Goal: Information Seeking & Learning: Check status

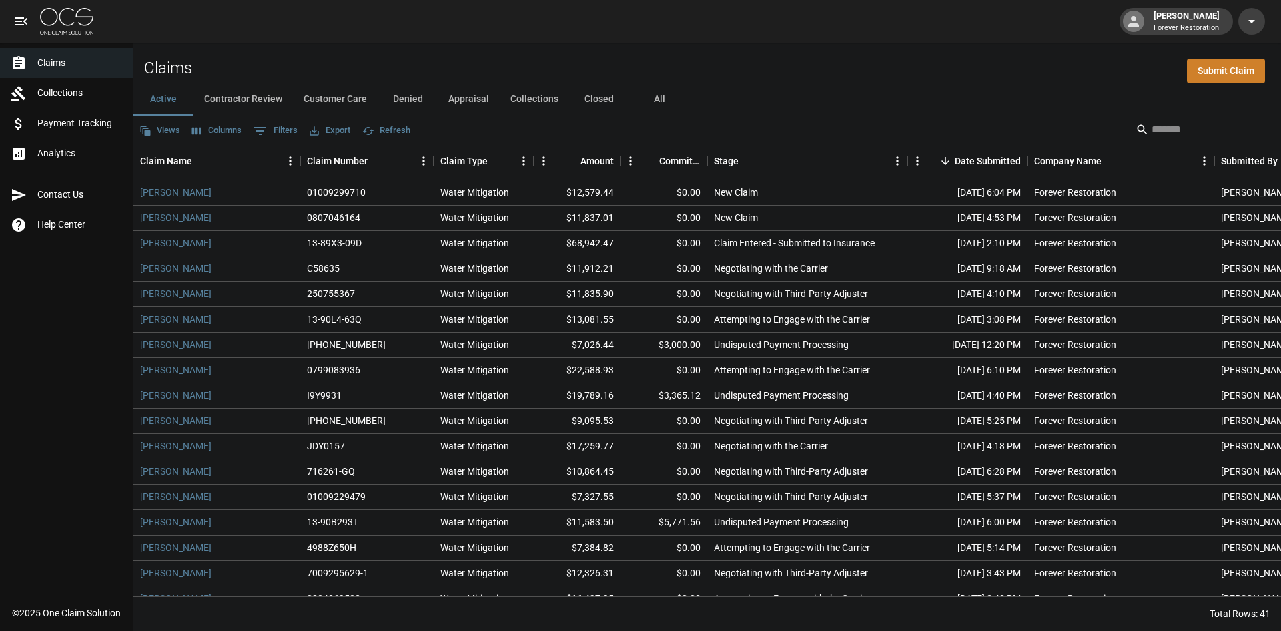
click at [331, 85] on button "Customer Care" at bounding box center [335, 99] width 85 height 32
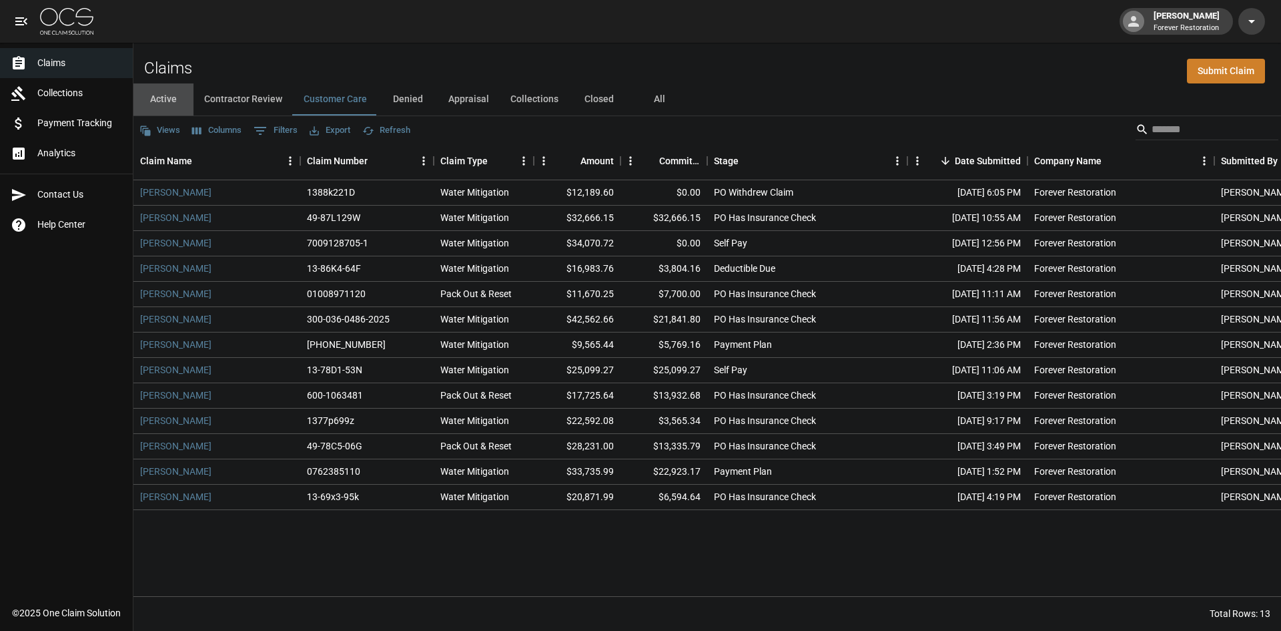
click at [172, 96] on button "Active" at bounding box center [163, 99] width 60 height 32
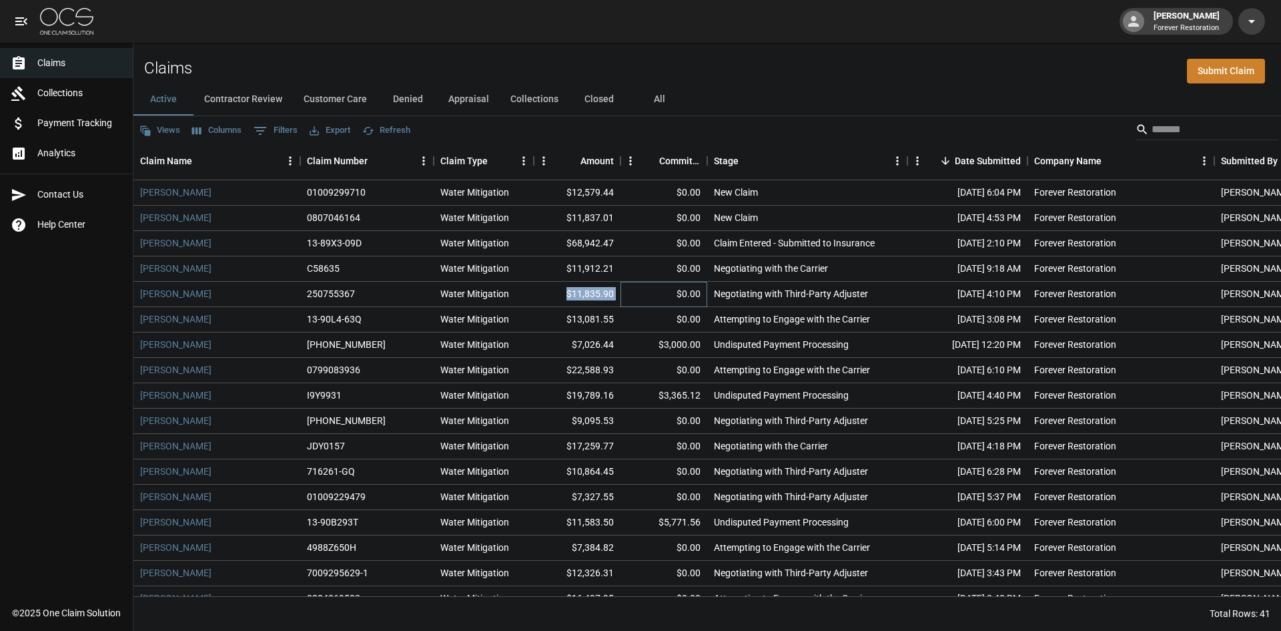
drag, startPoint x: 619, startPoint y: 295, endPoint x: 570, endPoint y: 295, distance: 49.4
click at [570, 295] on div "[PERSON_NAME] 250755367 Water Mitigation $11,835.90 $0.00 Negotiating with Thir…" at bounding box center [757, 294] width 1248 height 25
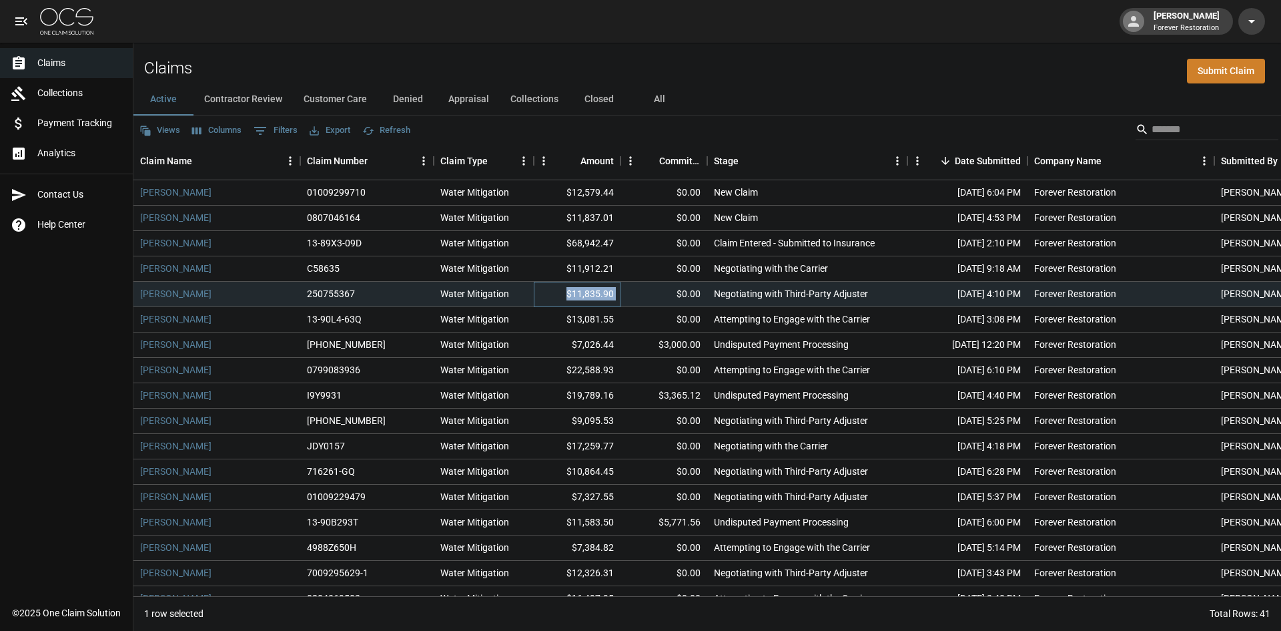
click at [617, 292] on div "$11,835.90" at bounding box center [577, 294] width 87 height 25
click at [599, 143] on div "Amount" at bounding box center [597, 160] width 33 height 37
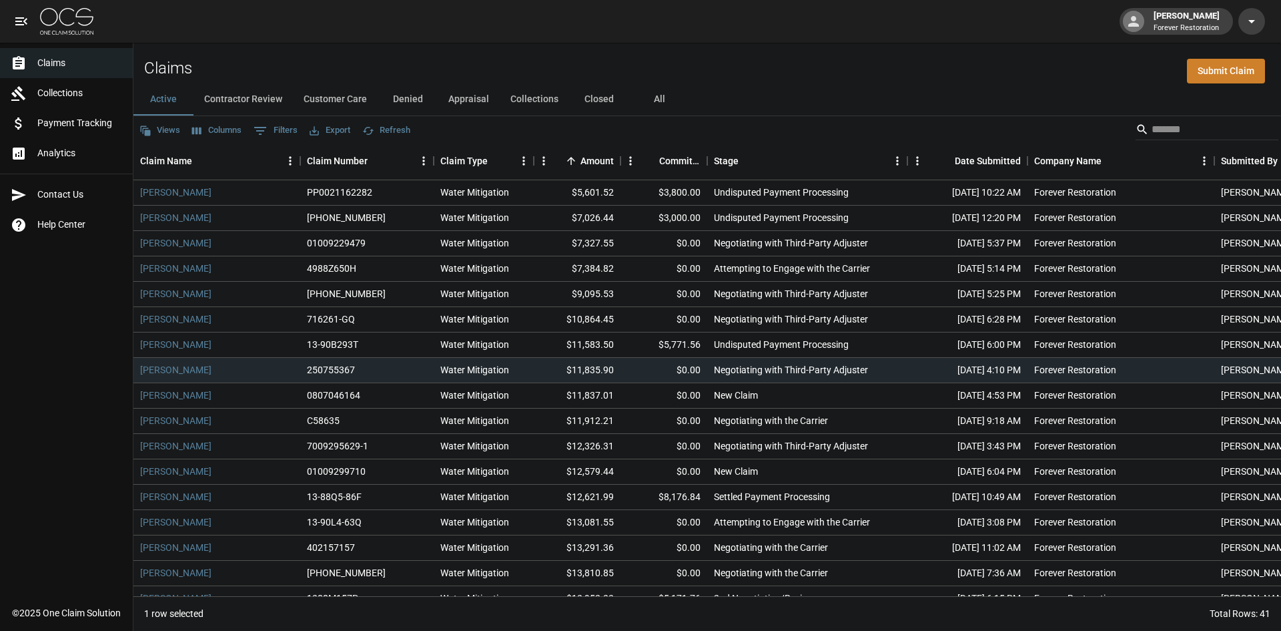
click at [162, 95] on button "Active" at bounding box center [163, 99] width 60 height 32
click at [996, 152] on div "Date Submitted" at bounding box center [988, 160] width 66 height 37
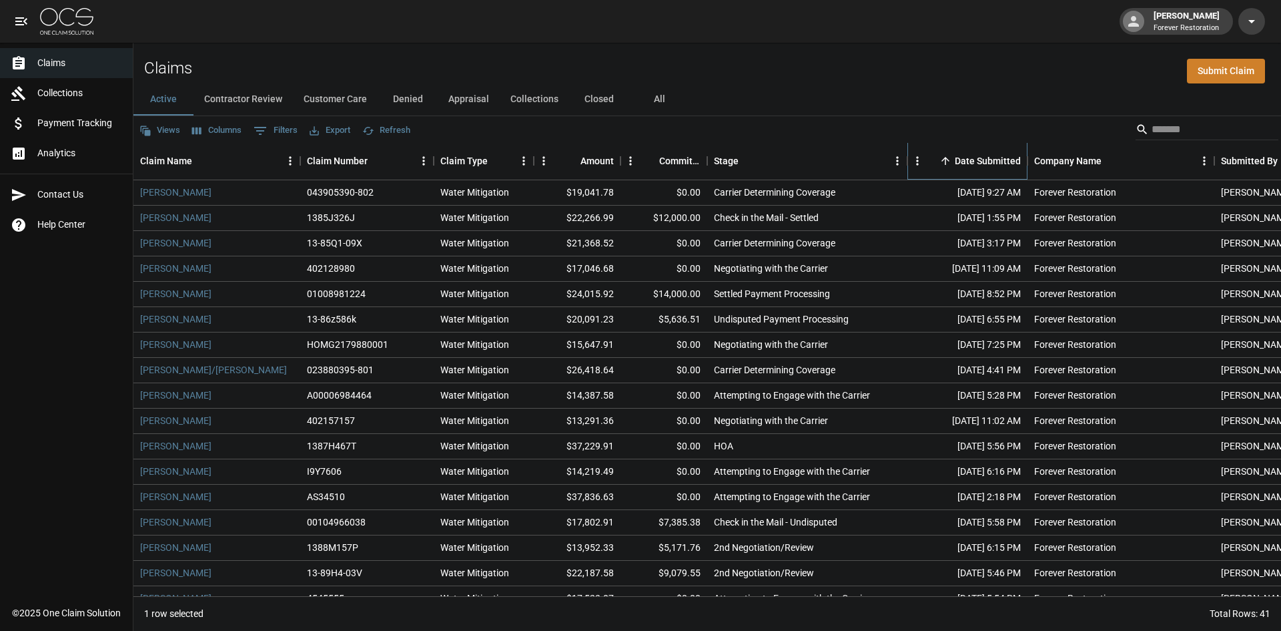
click at [978, 160] on div "Date Submitted" at bounding box center [988, 160] width 66 height 37
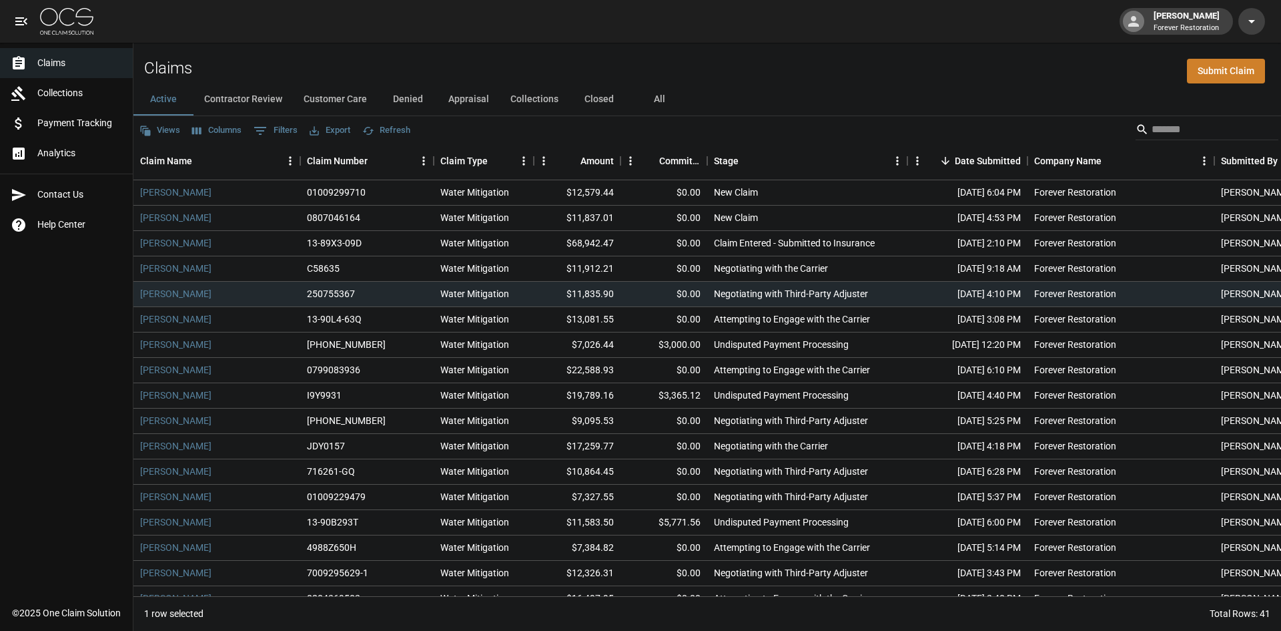
click at [459, 129] on div "Views Columns 0 Filters Export Refresh" at bounding box center [707, 129] width 1148 height 27
click at [40, 285] on div "Claims Collections Payment Tracking Analytics Contact Us Help Center" at bounding box center [66, 299] width 133 height 598
click at [319, 100] on button "Customer Care" at bounding box center [335, 99] width 85 height 32
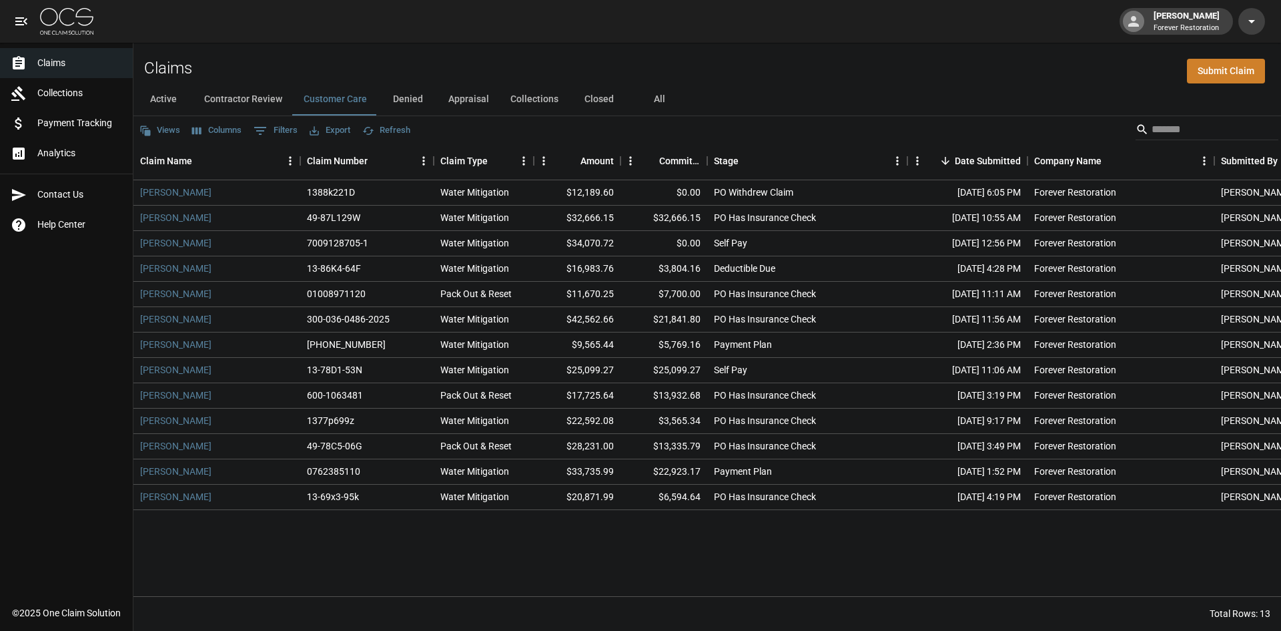
click at [655, 95] on button "All" at bounding box center [659, 99] width 60 height 32
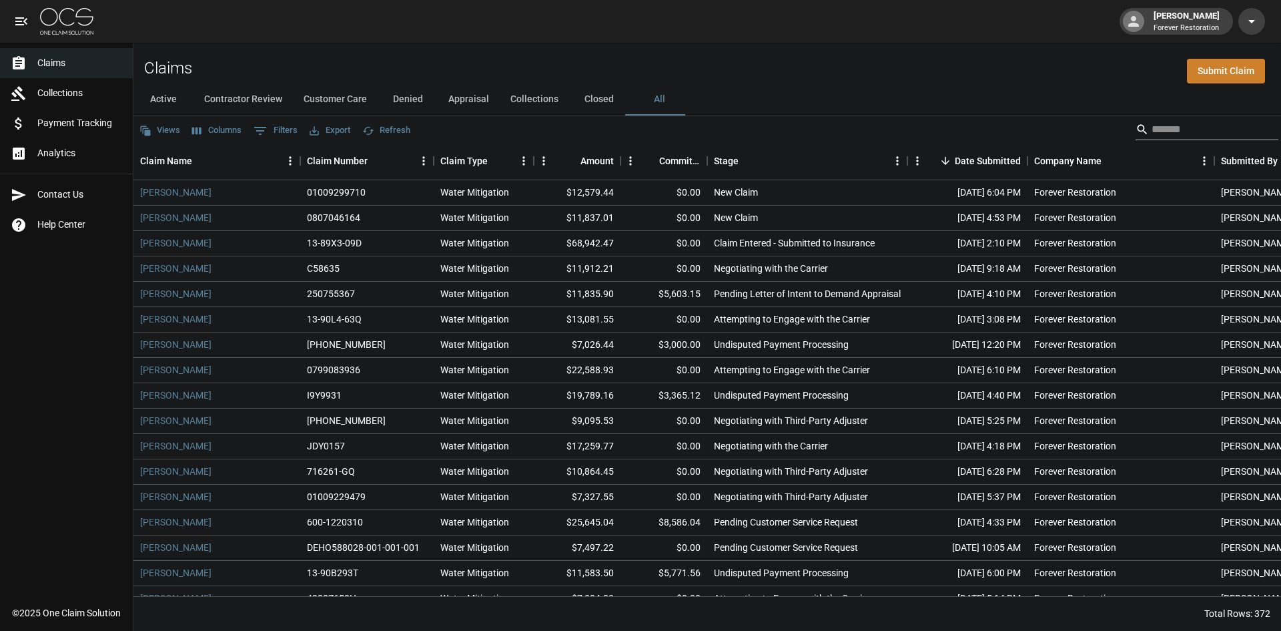
click at [1202, 129] on input "Search" at bounding box center [1205, 129] width 107 height 21
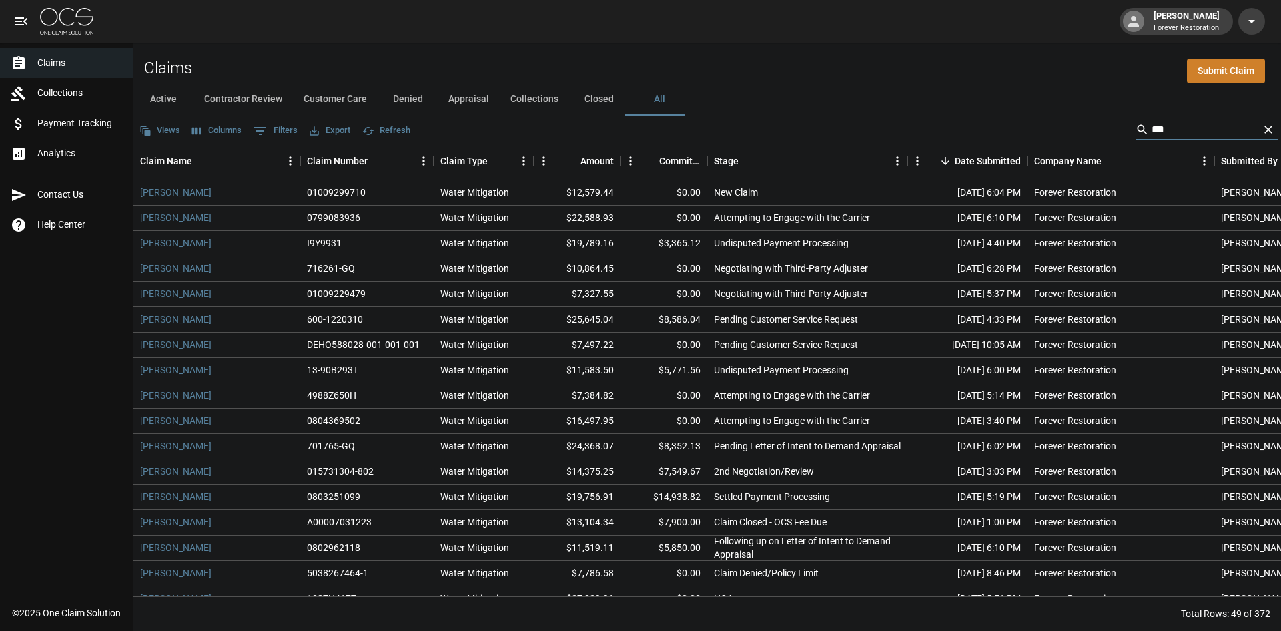
type input "****"
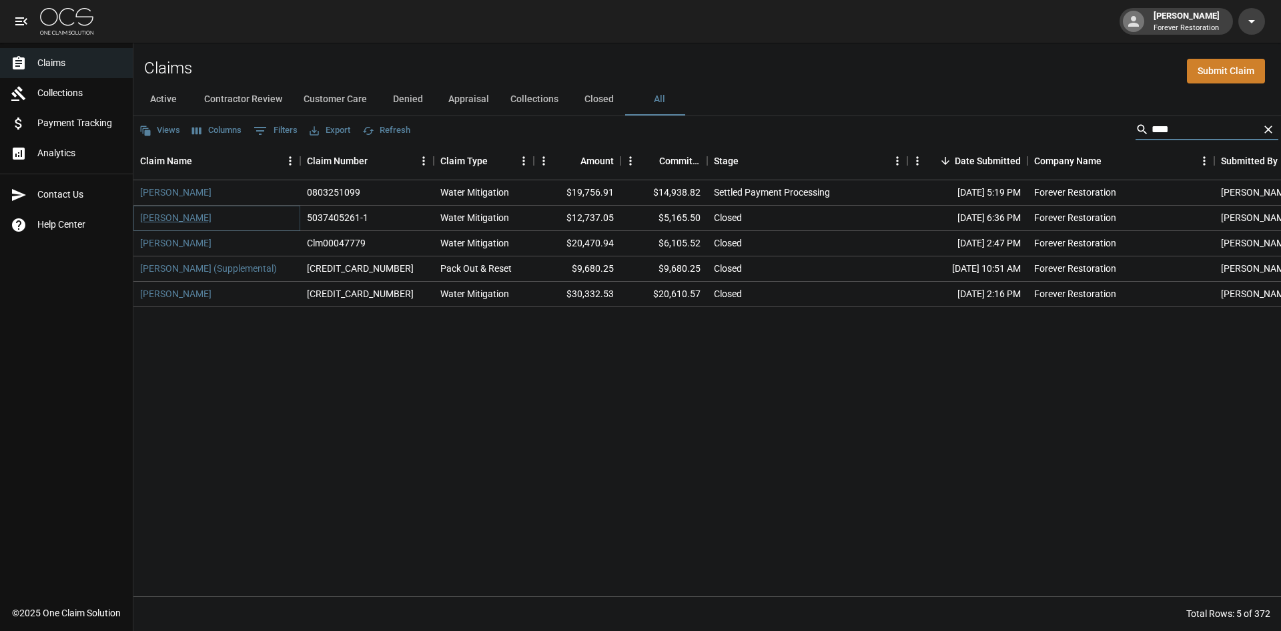
click at [194, 213] on link "[PERSON_NAME]" at bounding box center [175, 217] width 71 height 13
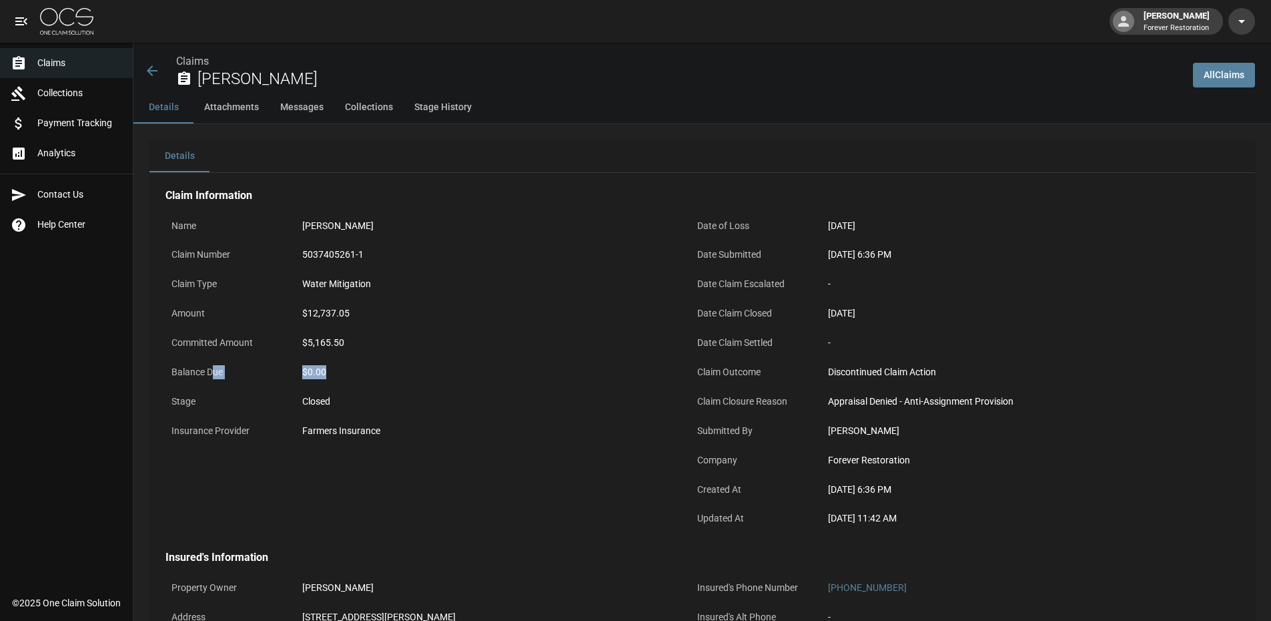
drag, startPoint x: 328, startPoint y: 374, endPoint x: 211, endPoint y: 373, distance: 116.8
click at [211, 373] on div "Balance Due $0.00" at bounding box center [420, 373] width 510 height 29
click at [390, 367] on div "$0.00" at bounding box center [485, 372] width 367 height 14
drag, startPoint x: 334, startPoint y: 230, endPoint x: 252, endPoint y: 222, distance: 82.4
click at [252, 222] on div "Name [PERSON_NAME]" at bounding box center [420, 227] width 510 height 29
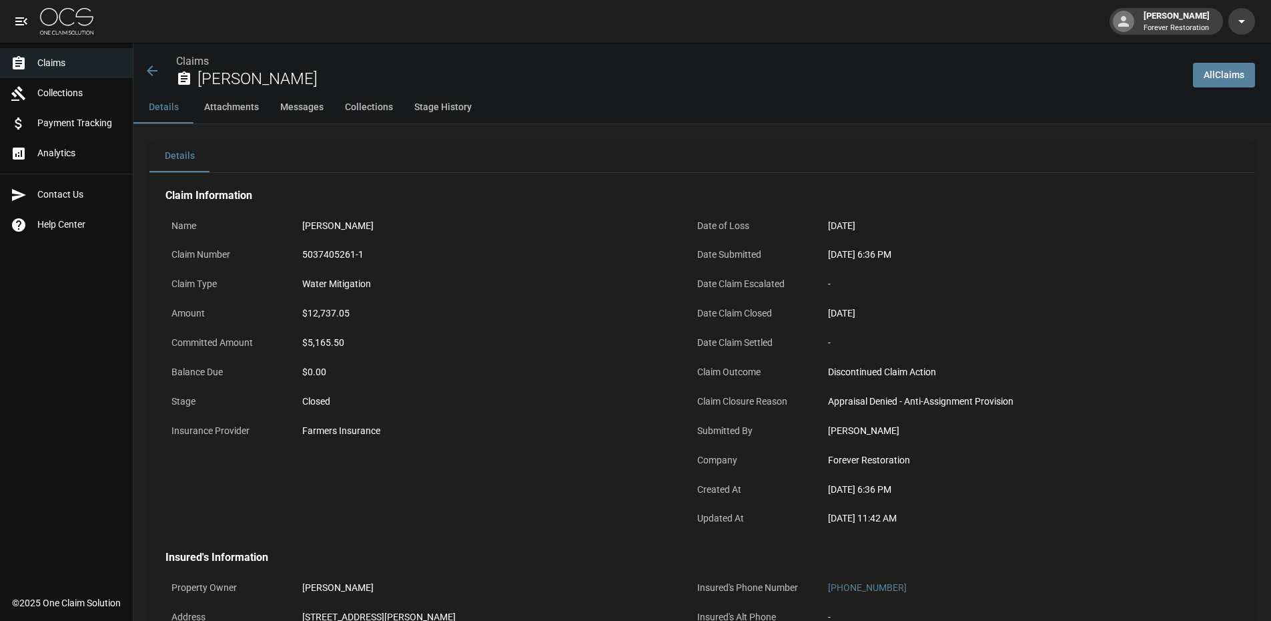
click at [363, 252] on div "5037405261-1" at bounding box center [485, 255] width 367 height 14
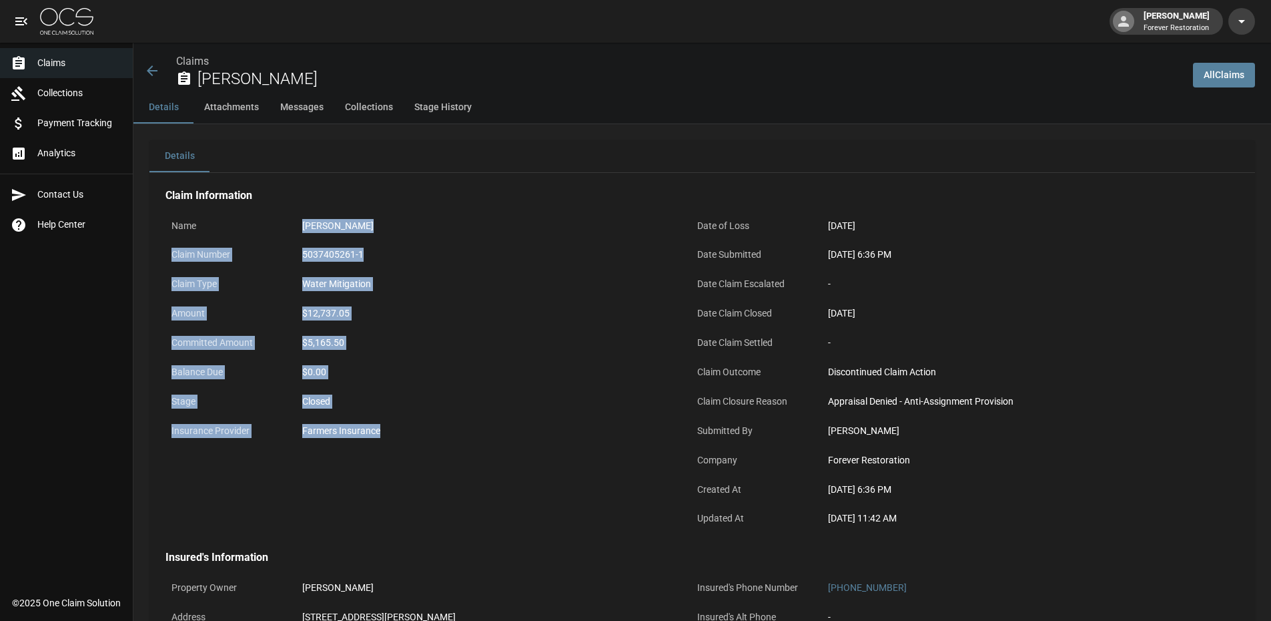
drag, startPoint x: 412, startPoint y: 429, endPoint x: 279, endPoint y: 212, distance: 254.9
click at [279, 212] on div "Name [PERSON_NAME] Claim Number 5037405261-1 Claim Type Water Mitigation Amount…" at bounding box center [412, 366] width 526 height 338
click at [371, 305] on div "$12,737.05" at bounding box center [485, 313] width 379 height 26
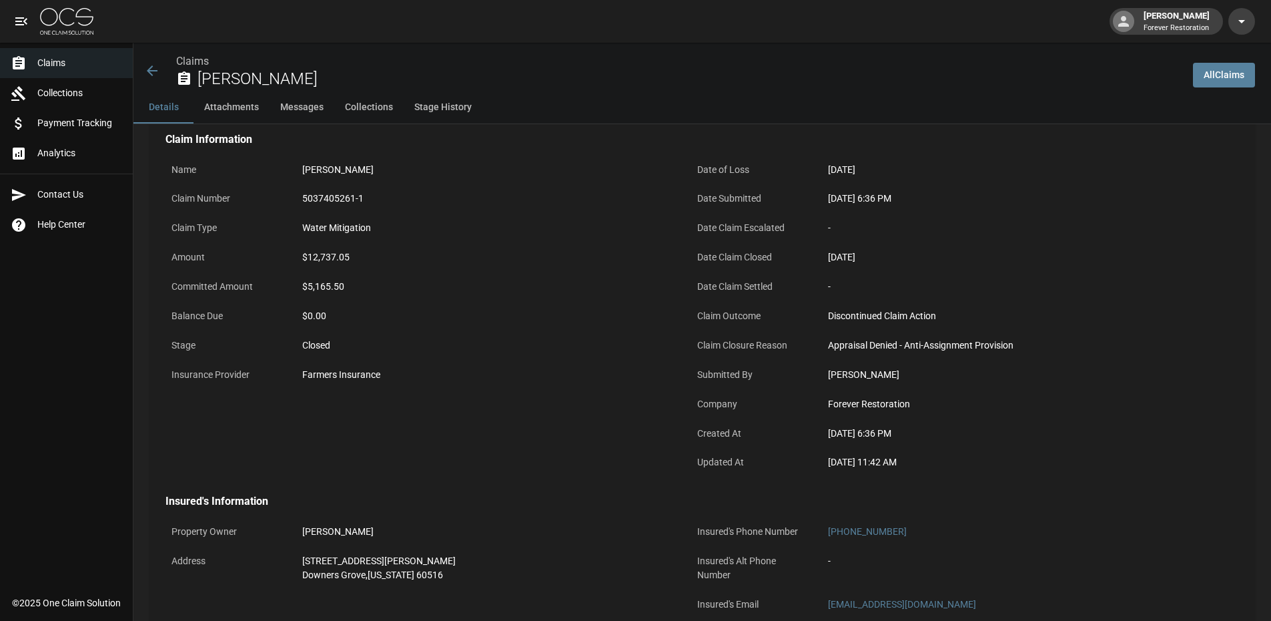
scroll to position [133, 0]
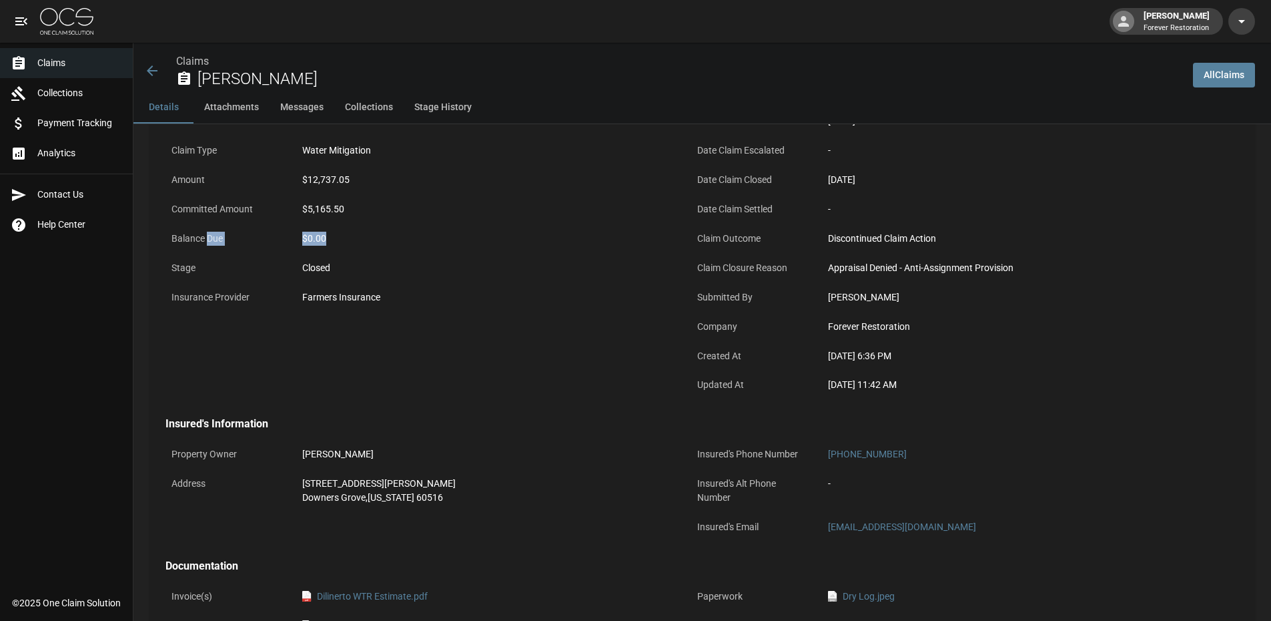
drag, startPoint x: 339, startPoint y: 240, endPoint x: 208, endPoint y: 227, distance: 132.1
click at [208, 227] on div "Balance Due $0.00" at bounding box center [420, 240] width 510 height 29
click at [334, 237] on div "$0.00" at bounding box center [485, 239] width 367 height 14
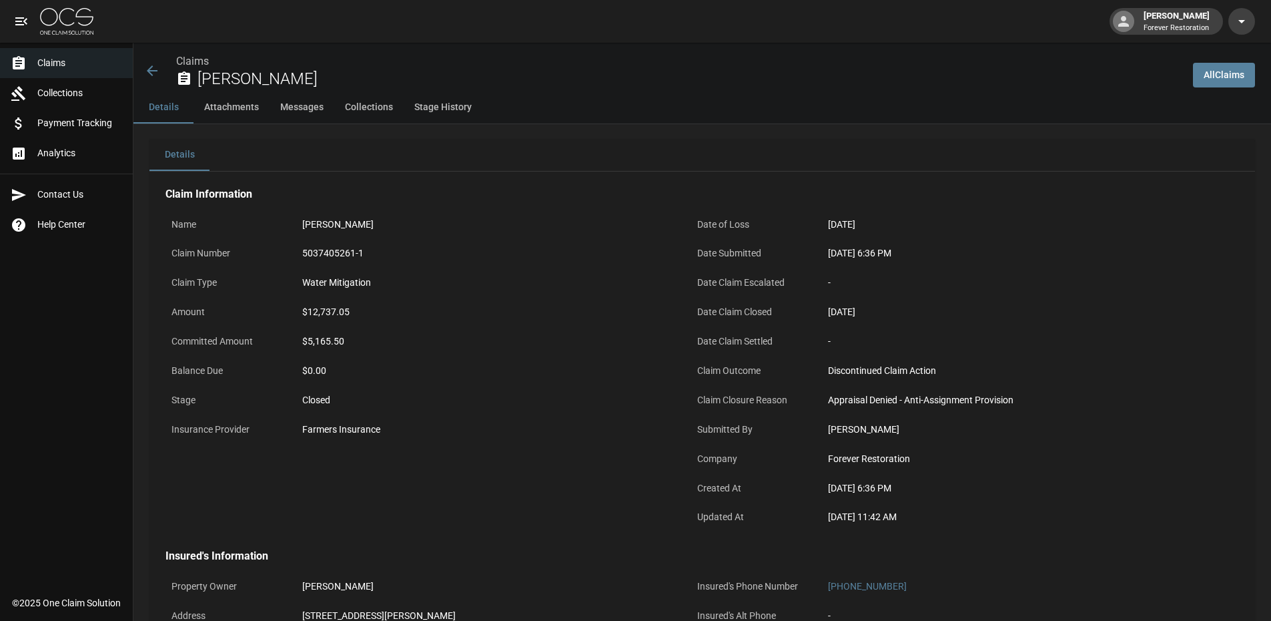
scroll to position [0, 0]
drag, startPoint x: 404, startPoint y: 367, endPoint x: 164, endPoint y: 372, distance: 239.6
click at [164, 372] on div "Name [PERSON_NAME] Claim Number 5037405261-1 Claim Type Water Mitigation Amount…" at bounding box center [412, 366] width 526 height 338
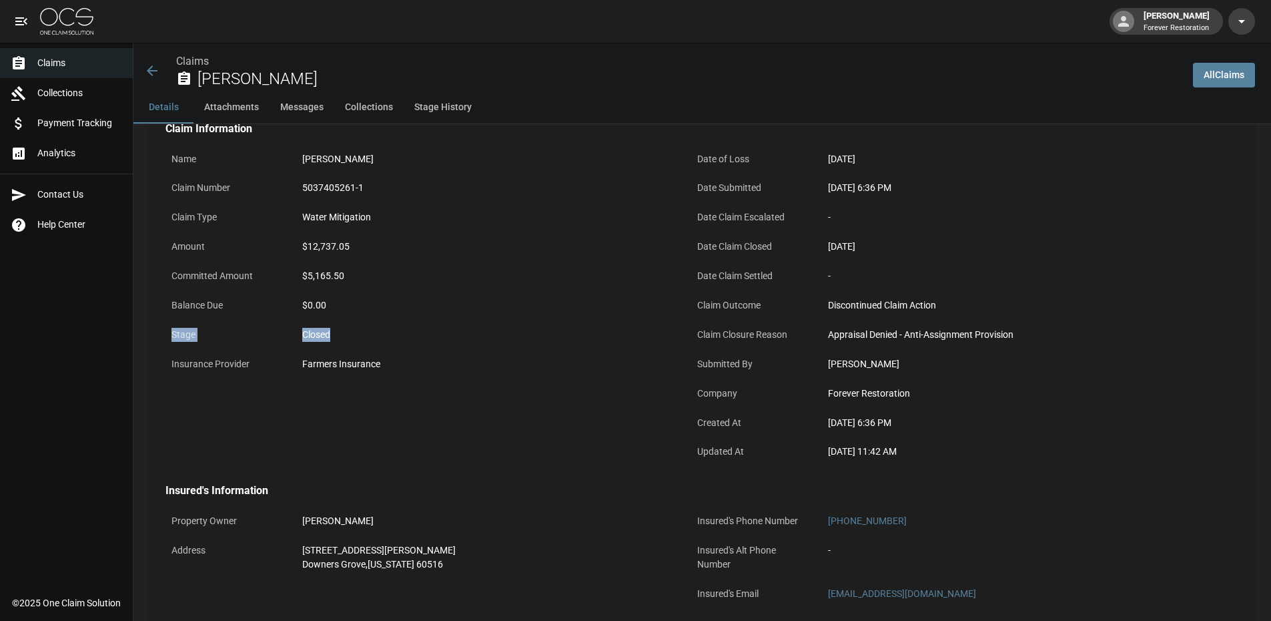
drag, startPoint x: 172, startPoint y: 338, endPoint x: 335, endPoint y: 332, distance: 162.9
click at [335, 332] on div "Stage Closed" at bounding box center [420, 336] width 510 height 29
click at [540, 361] on div "Farmers Insurance" at bounding box center [485, 364] width 367 height 14
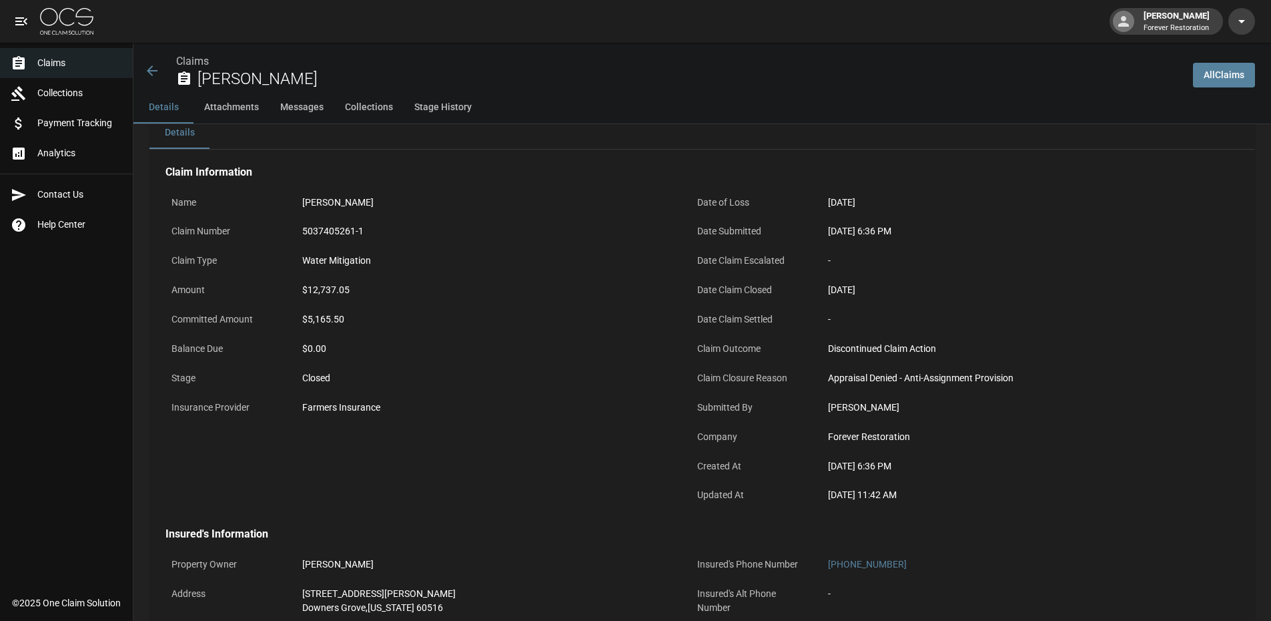
scroll to position [0, 0]
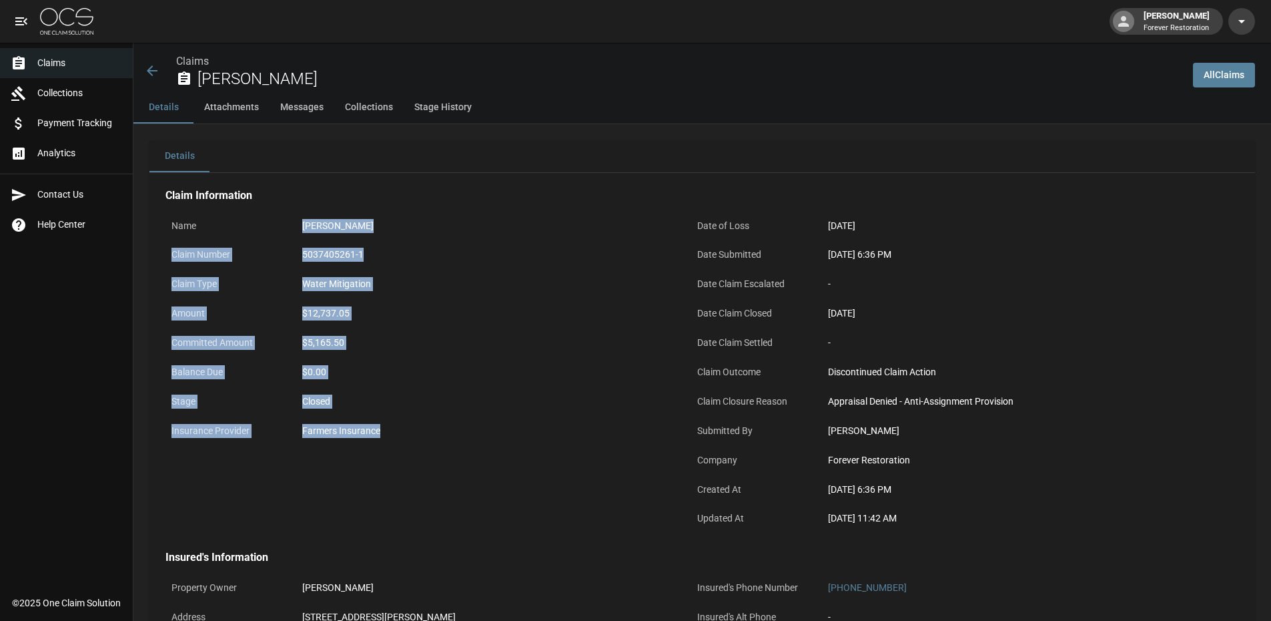
drag, startPoint x: 414, startPoint y: 428, endPoint x: 248, endPoint y: 230, distance: 258.6
click at [248, 230] on div "Name [PERSON_NAME] Claim Number 5037405261-1 Claim Type Water Mitigation Amount…" at bounding box center [412, 366] width 526 height 338
click at [345, 371] on div "$0.00" at bounding box center [485, 372] width 367 height 14
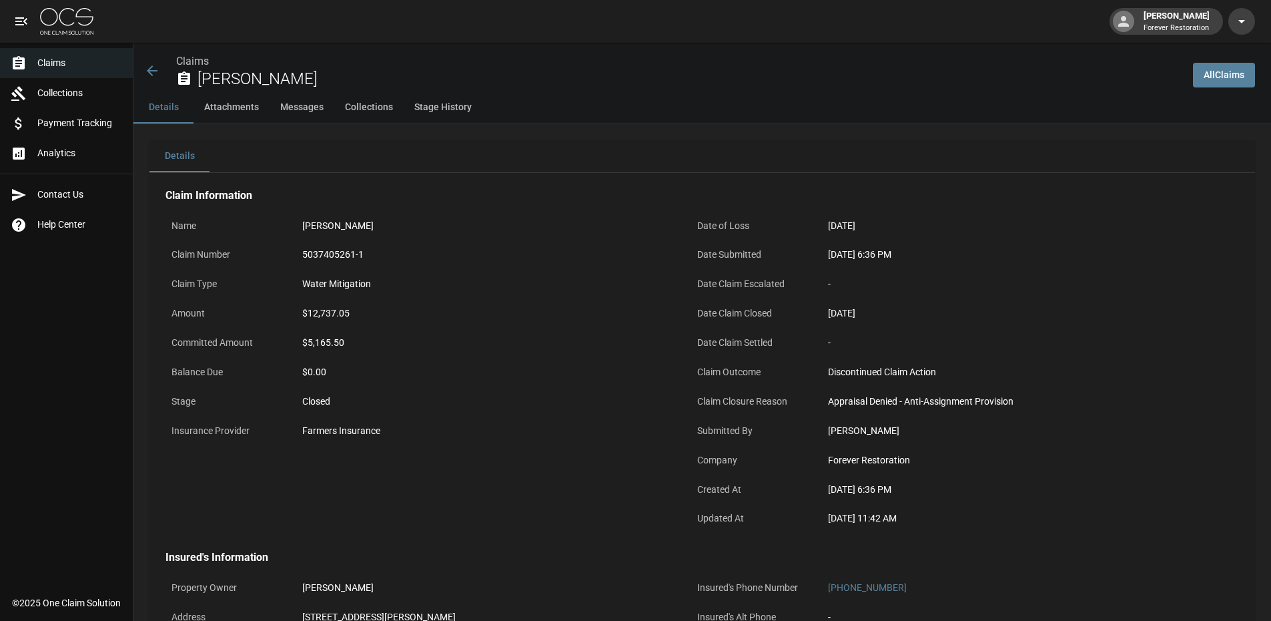
drag, startPoint x: 417, startPoint y: 446, endPoint x: 412, endPoint y: 423, distance: 23.2
click at [412, 423] on div "Insurance Provider Farmers Insurance" at bounding box center [420, 432] width 510 height 29
click at [406, 409] on div "Closed" at bounding box center [485, 401] width 379 height 26
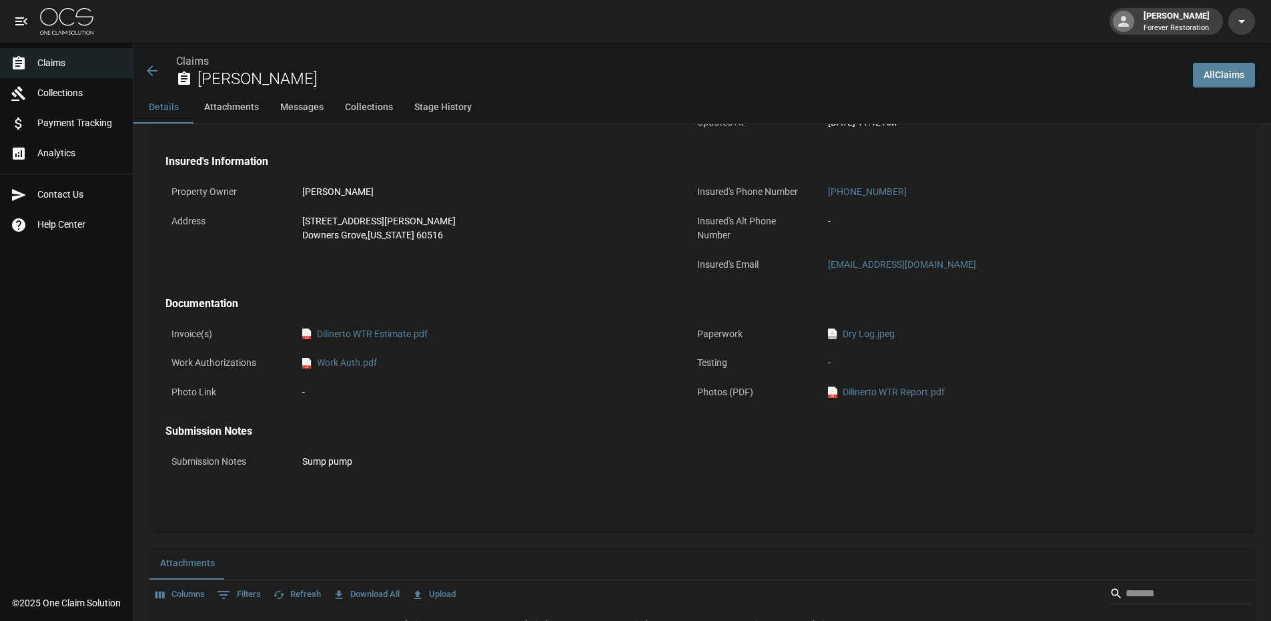
scroll to position [400, 0]
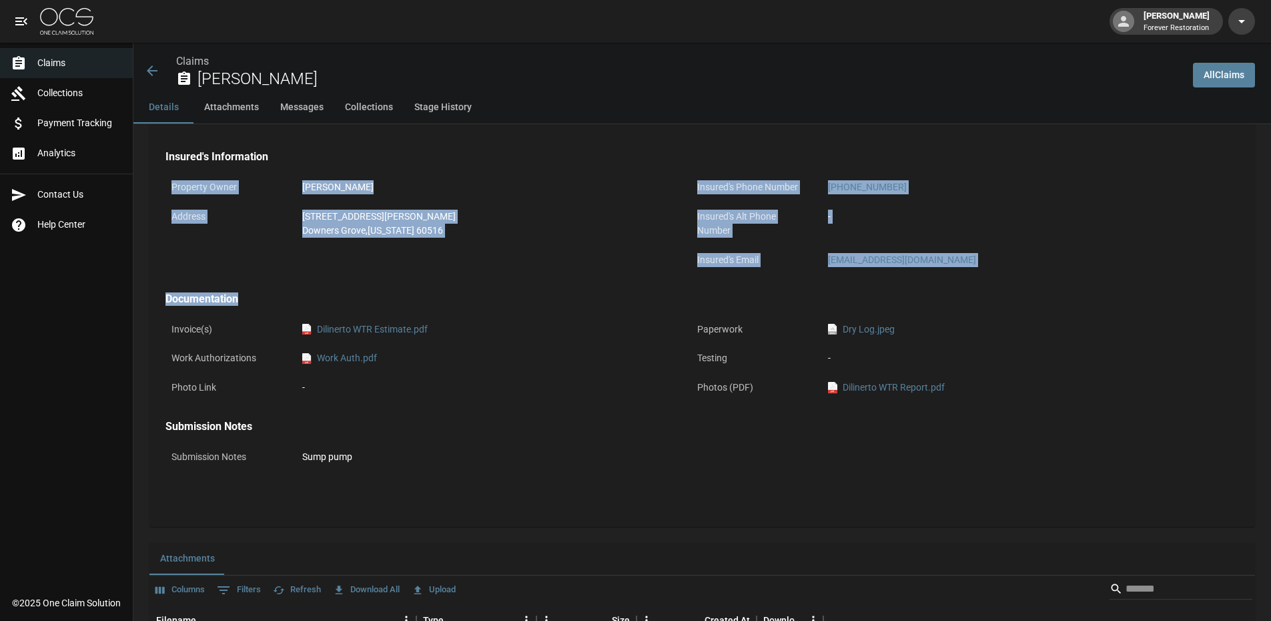
drag, startPoint x: 893, startPoint y: 288, endPoint x: 169, endPoint y: 169, distance: 733.1
click at [169, 169] on div "Claim Information Name [PERSON_NAME] Claim Number 5037405261-1 Claim Type Water…" at bounding box center [683, 138] width 1068 height 733
click at [420, 276] on div "Property Owner [PERSON_NAME] Address [STREET_ADDRESS][PERSON_NAME][US_STATE]" at bounding box center [412, 217] width 526 height 118
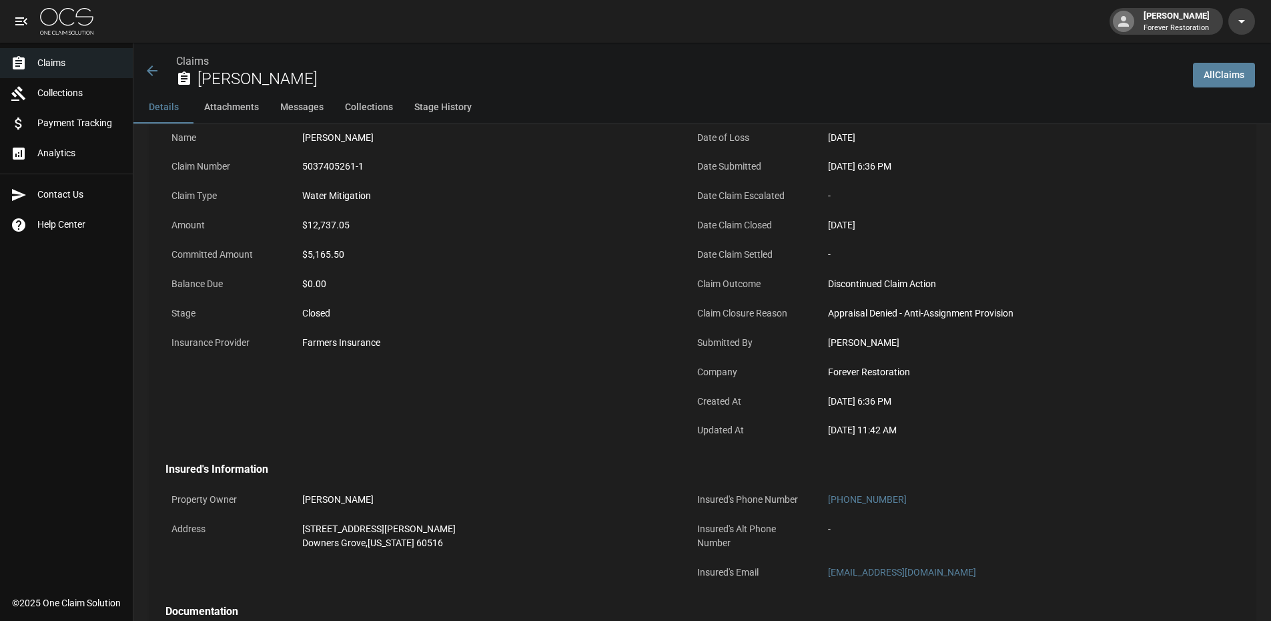
scroll to position [200, 0]
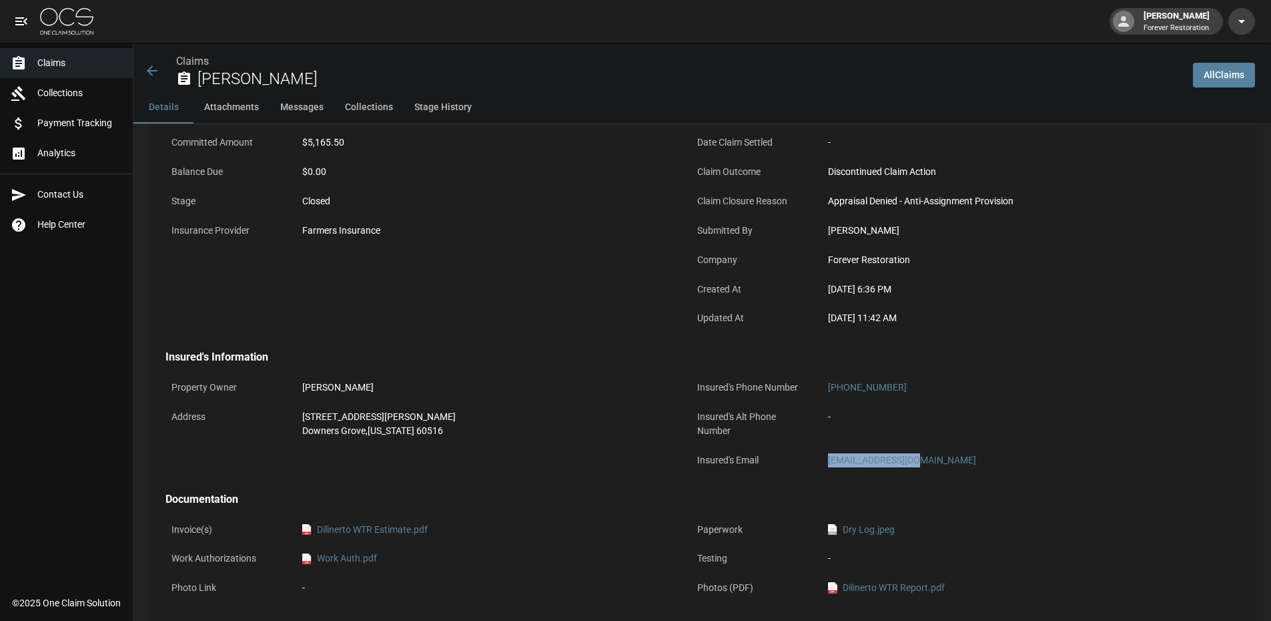
drag, startPoint x: 930, startPoint y: 463, endPoint x: 804, endPoint y: 448, distance: 127.0
click at [804, 448] on div "Insured's Email [EMAIL_ADDRESS][DOMAIN_NAME]" at bounding box center [946, 461] width 510 height 29
click at [765, 458] on p "Insured's Email" at bounding box center [751, 460] width 120 height 26
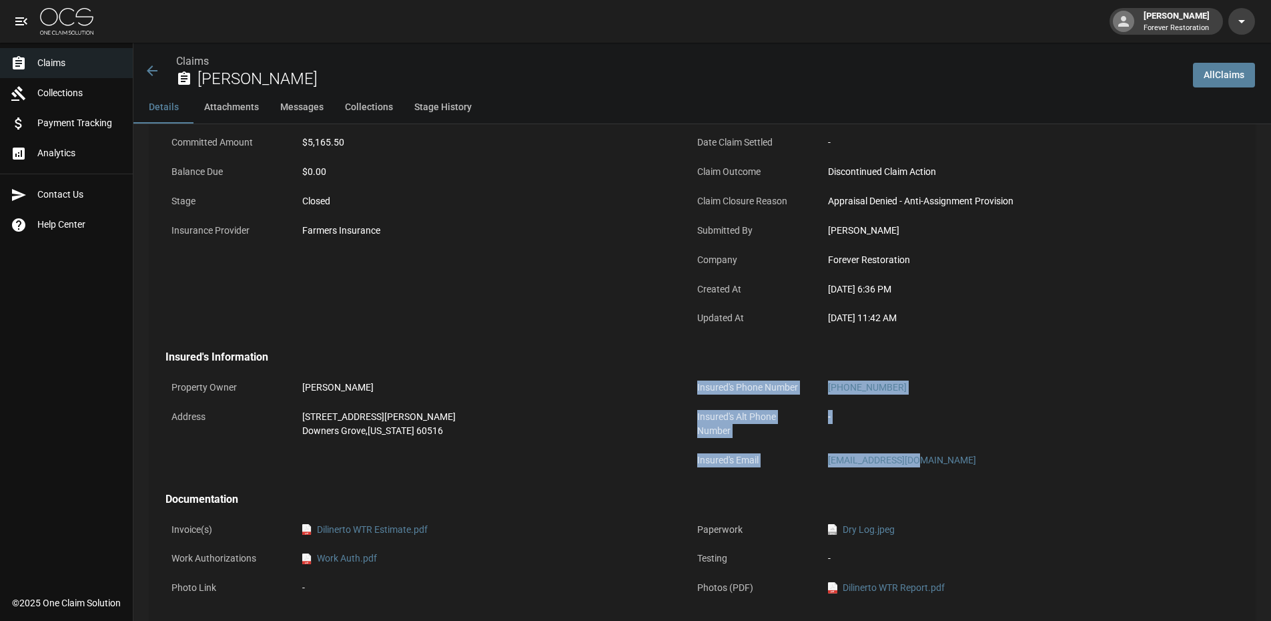
drag, startPoint x: 965, startPoint y: 456, endPoint x: 667, endPoint y: 459, distance: 297.6
click at [667, 459] on div "Property Owner [PERSON_NAME] Address [STREET_ADDRESS][PERSON_NAME][US_STATE] In…" at bounding box center [675, 417] width 1052 height 118
click at [664, 457] on div "Property Owner [PERSON_NAME] Address [STREET_ADDRESS][PERSON_NAME][US_STATE]" at bounding box center [412, 417] width 526 height 118
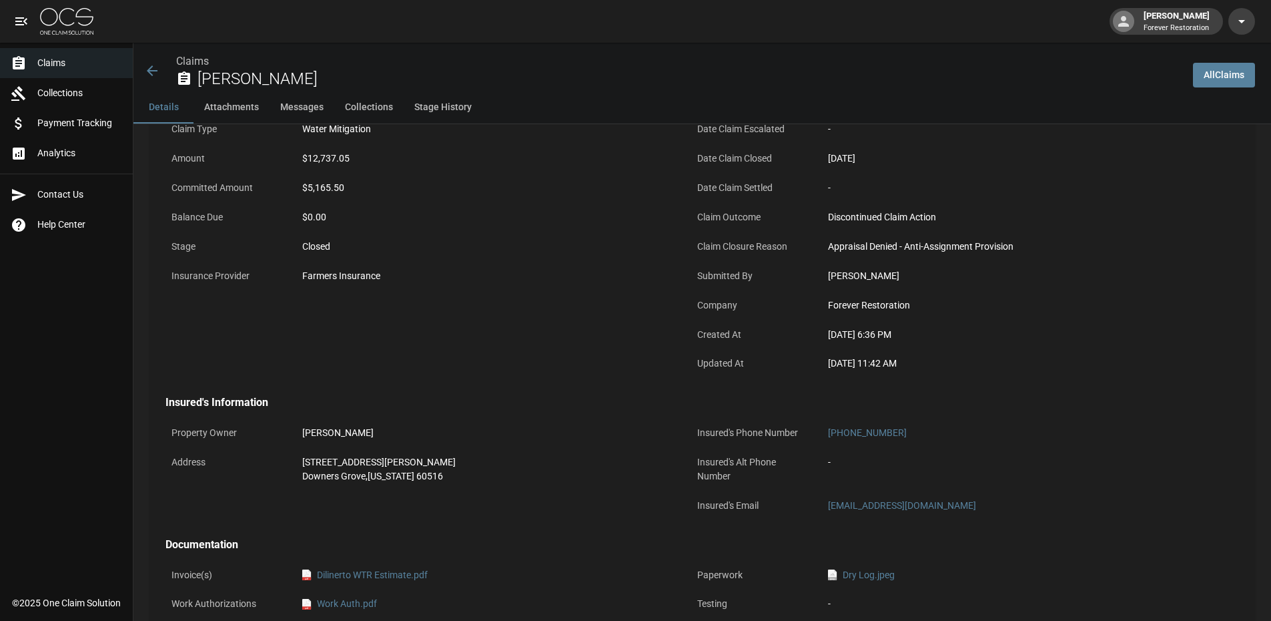
scroll to position [0, 0]
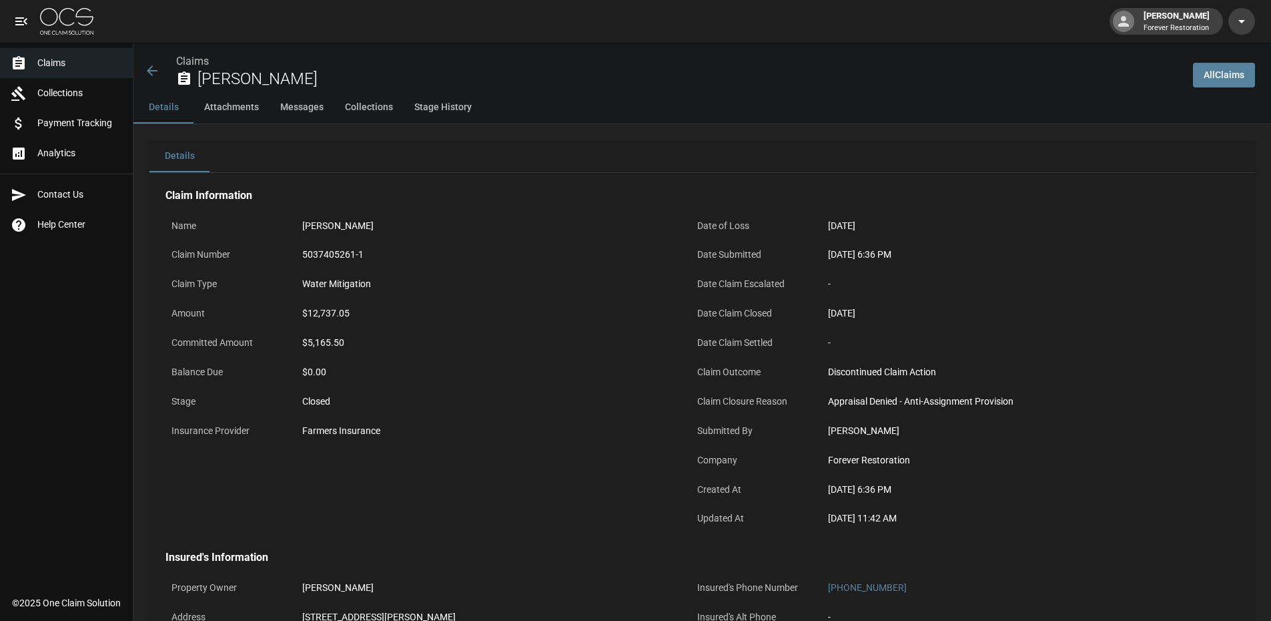
click at [165, 103] on button "Details" at bounding box center [163, 107] width 60 height 32
click at [190, 72] on icon at bounding box center [184, 79] width 16 height 16
click at [190, 65] on link "Claims" at bounding box center [192, 61] width 33 height 13
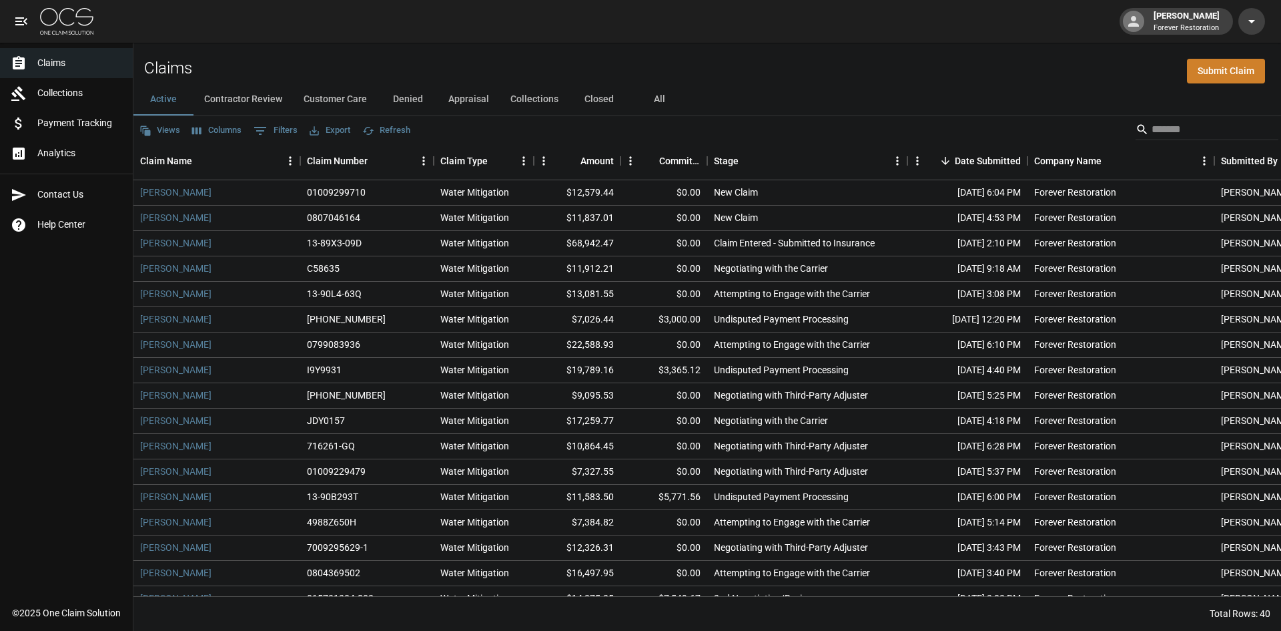
click at [330, 87] on button "Customer Care" at bounding box center [335, 99] width 85 height 32
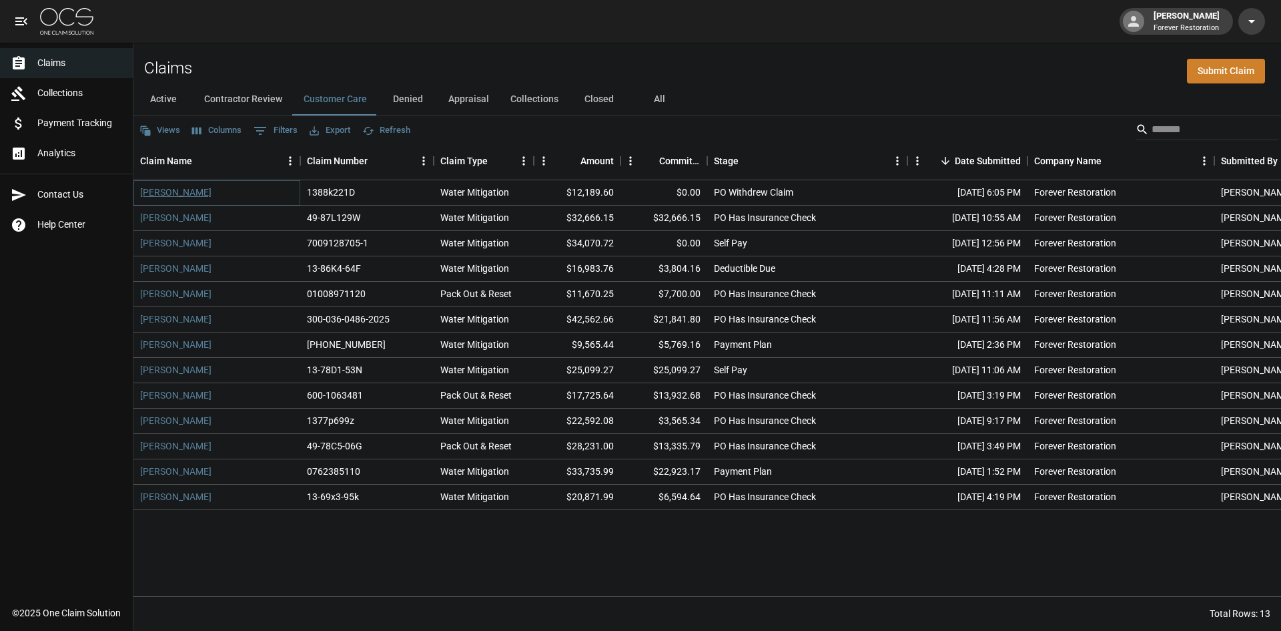
click at [177, 187] on link "[PERSON_NAME]" at bounding box center [175, 191] width 71 height 13
